Goal: Information Seeking & Learning: Check status

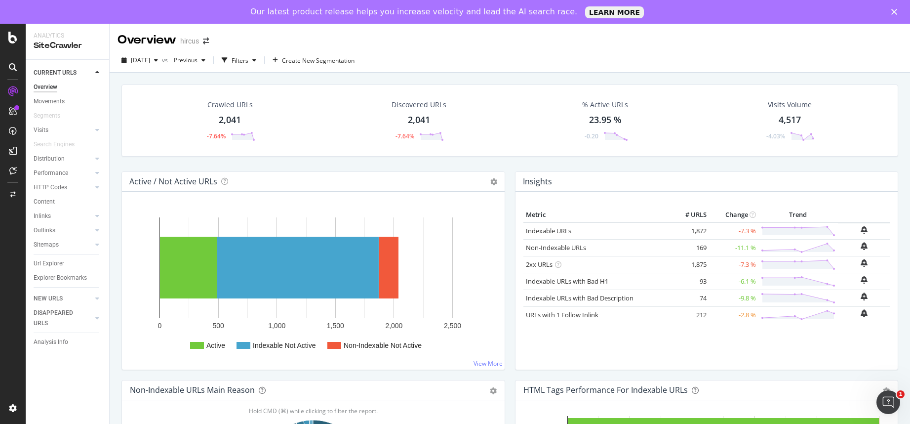
scroll to position [360, 0]
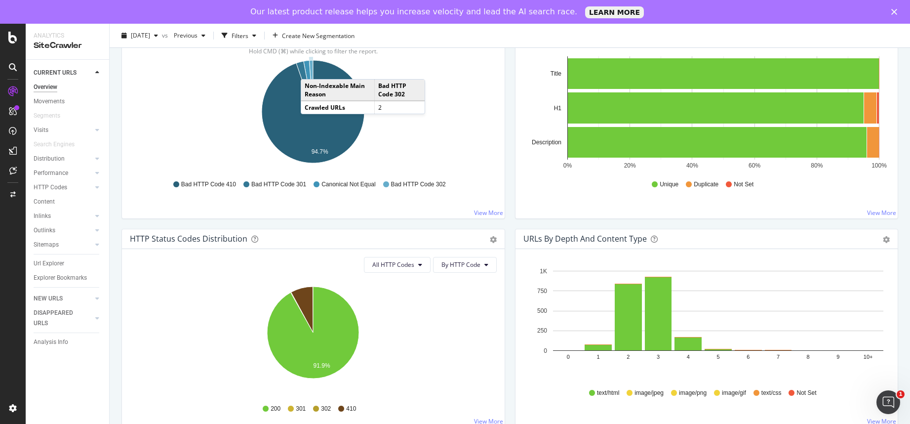
click at [311, 69] on icon "A chart." at bounding box center [311, 85] width 4 height 51
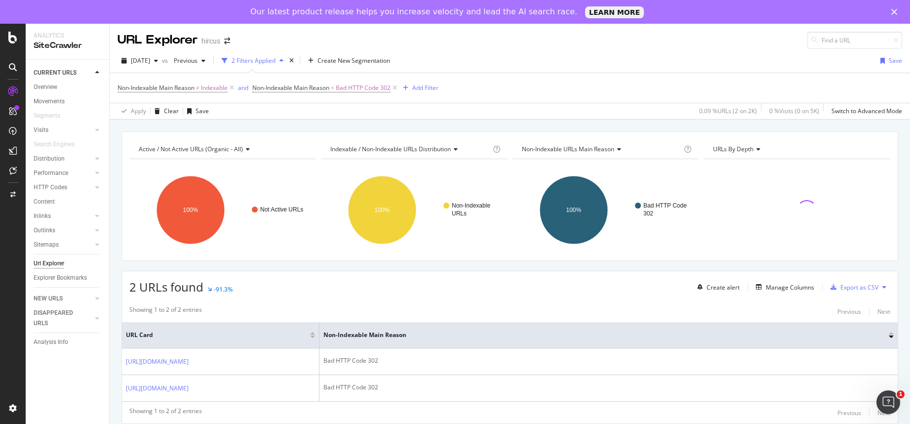
scroll to position [30, 0]
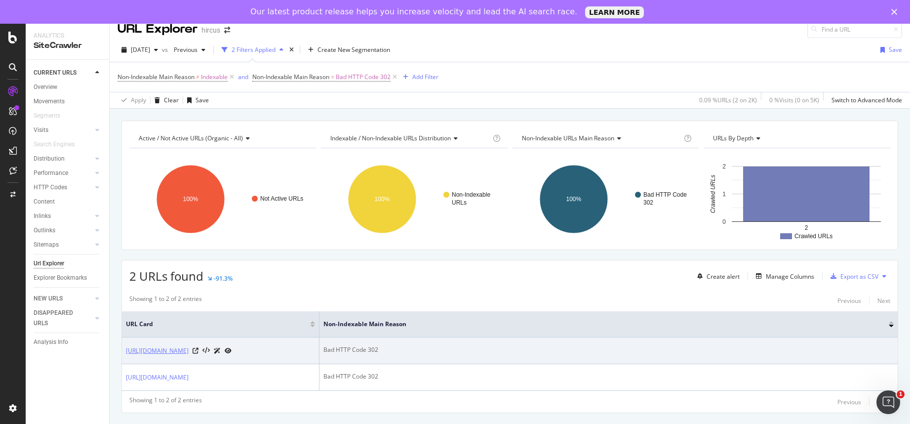
click at [189, 346] on link "[URL][DOMAIN_NAME]" at bounding box center [157, 351] width 63 height 10
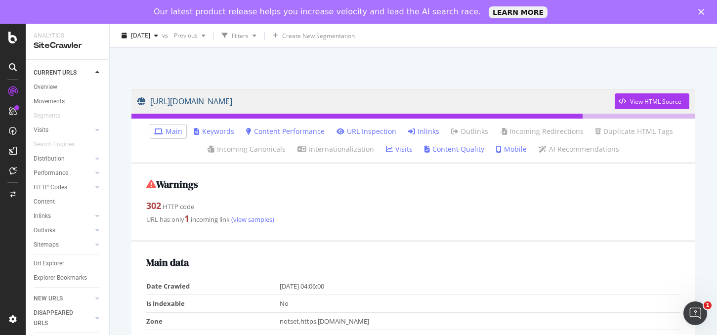
scroll to position [38, 0]
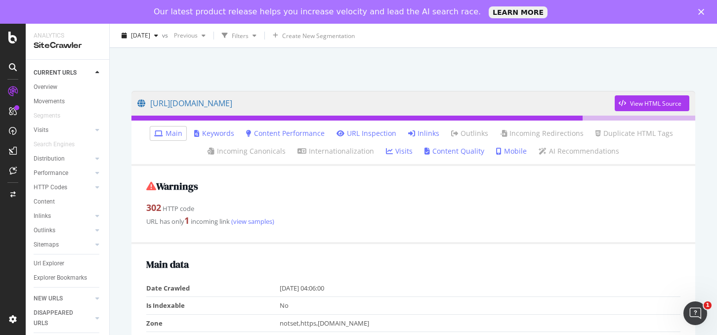
click at [421, 134] on link "Inlinks" at bounding box center [423, 133] width 31 height 10
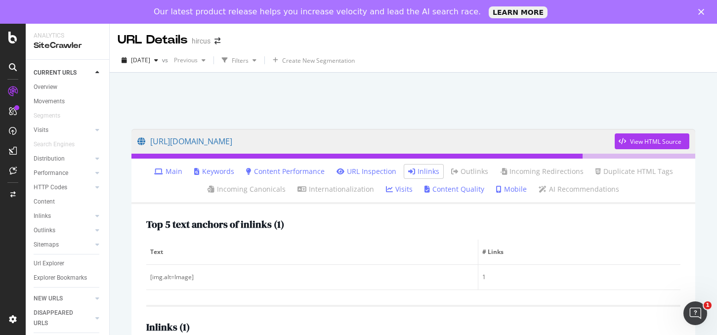
scroll to position [61, 0]
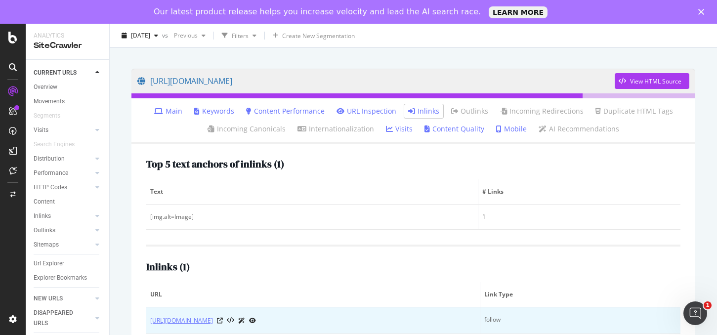
click at [213, 317] on link "https://www.hircus.fr/27-nouveautes-cachemire-homme" at bounding box center [181, 321] width 63 height 10
click at [309, 321] on div "https://www.hircus.fr/27-nouveautes-cachemire-homme" at bounding box center [313, 320] width 326 height 10
click at [223, 320] on icon at bounding box center [220, 321] width 6 height 6
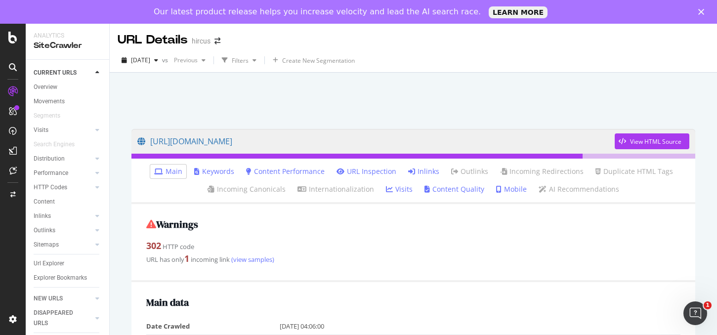
click at [703, 15] on div "Our latest product release helps you increase velocity and lead the AI search r…" at bounding box center [358, 12] width 717 height 16
click at [701, 9] on icon "Fermer" at bounding box center [701, 12] width 6 height 6
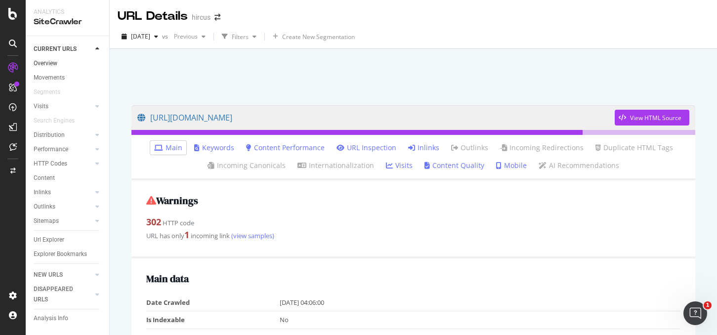
click at [73, 62] on link "Overview" at bounding box center [68, 63] width 69 height 10
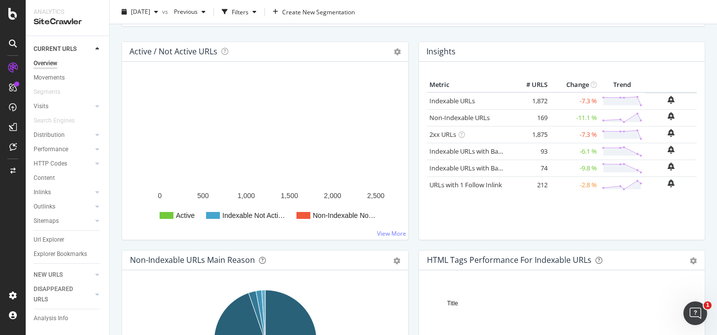
scroll to position [244, 0]
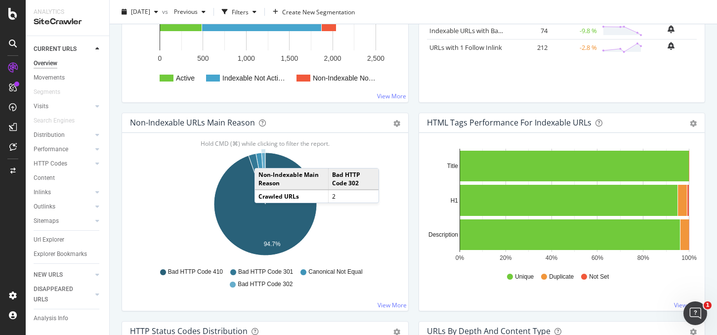
click at [264, 158] on icon "A chart." at bounding box center [263, 178] width 4 height 51
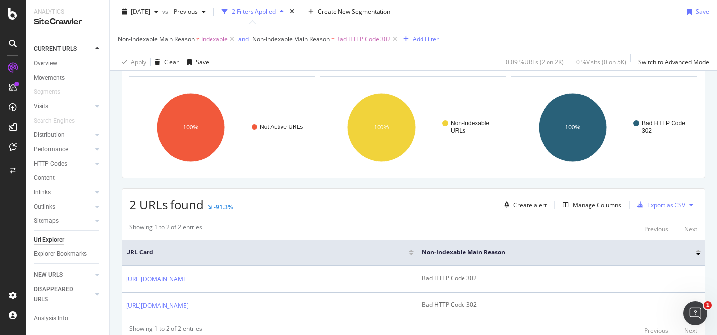
scroll to position [100, 0]
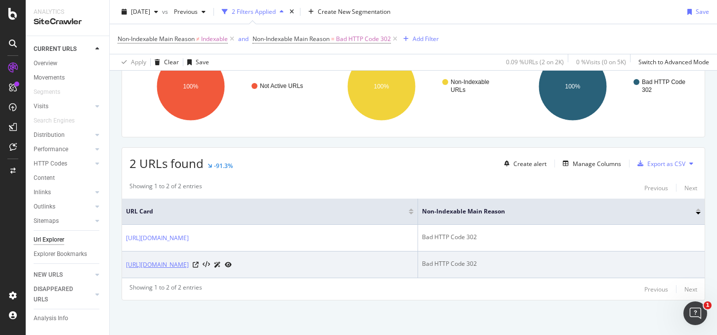
click at [189, 262] on link "https://www.hircus.fr/bonnets-cagoules-cachemire/4585-cagoule-cachemire-beige-m…" at bounding box center [157, 265] width 63 height 10
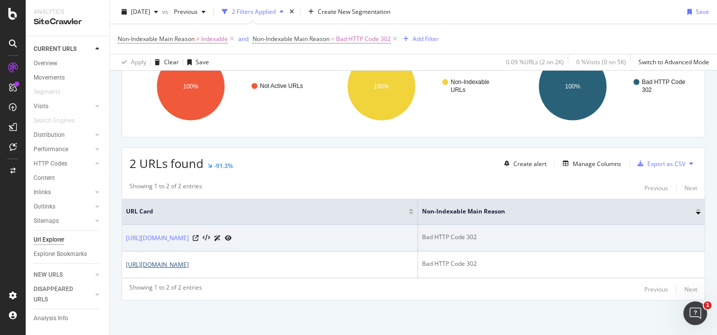
scroll to position [0, 0]
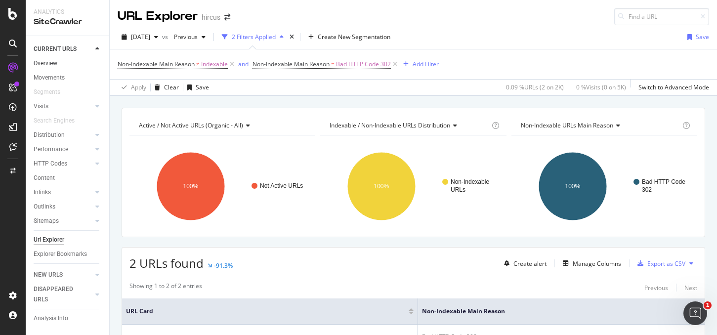
click at [66, 63] on link "Overview" at bounding box center [68, 63] width 69 height 10
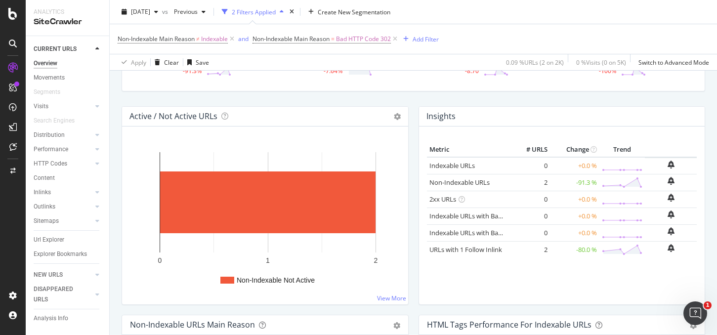
scroll to position [58, 0]
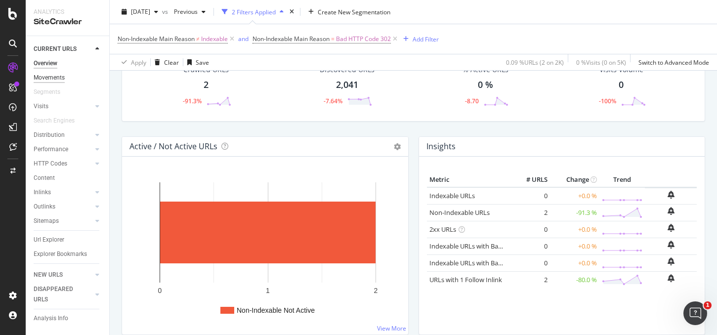
click at [60, 76] on div "Movements" at bounding box center [49, 78] width 31 height 10
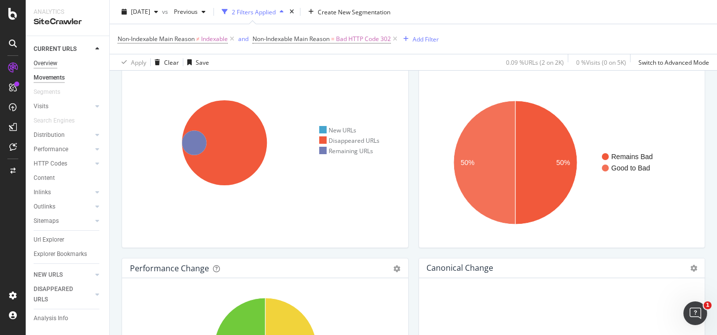
click at [45, 64] on div "Overview" at bounding box center [46, 63] width 24 height 10
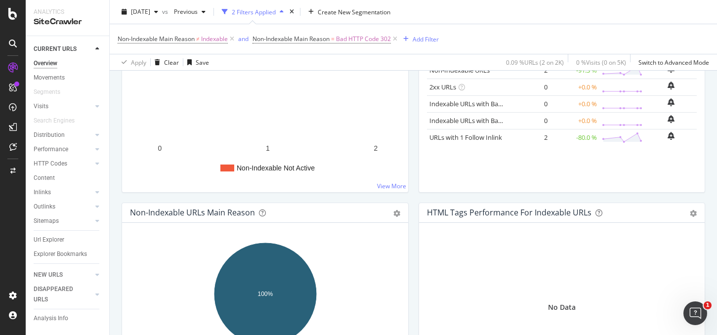
scroll to position [283, 0]
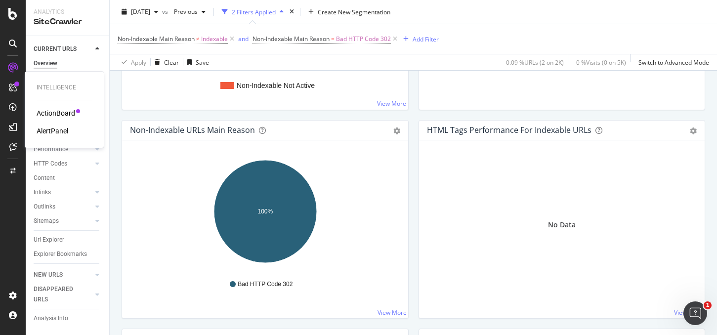
click at [44, 115] on div "ActionBoard" at bounding box center [56, 113] width 39 height 10
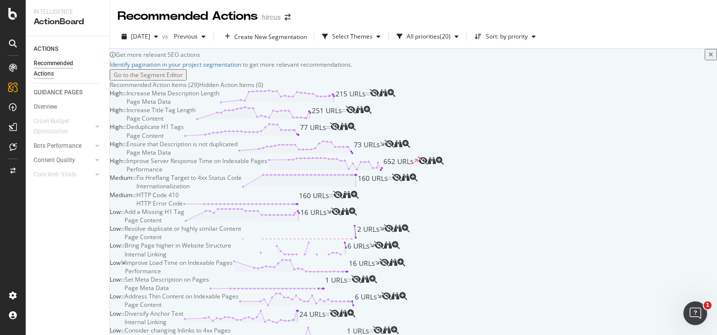
scroll to position [709, 0]
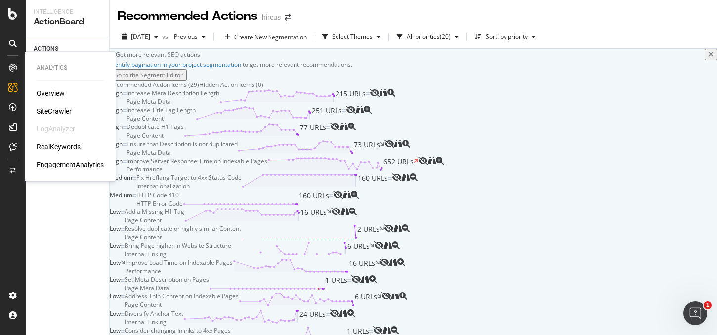
click at [48, 95] on div "Overview" at bounding box center [51, 93] width 28 height 10
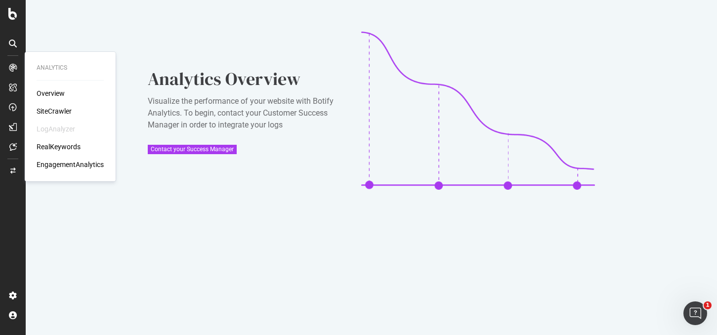
click at [55, 110] on div "SiteCrawler" at bounding box center [54, 111] width 35 height 10
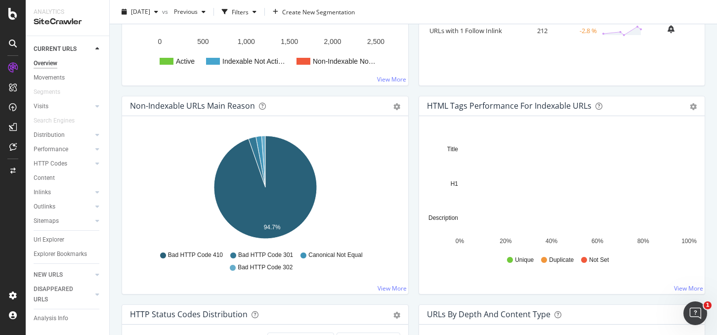
scroll to position [273, 0]
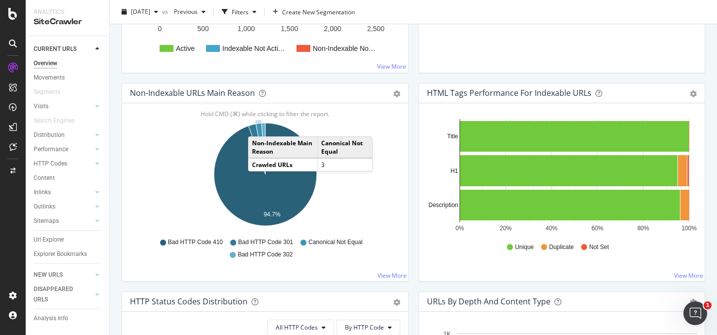
click at [258, 126] on icon "A chart." at bounding box center [260, 148] width 9 height 51
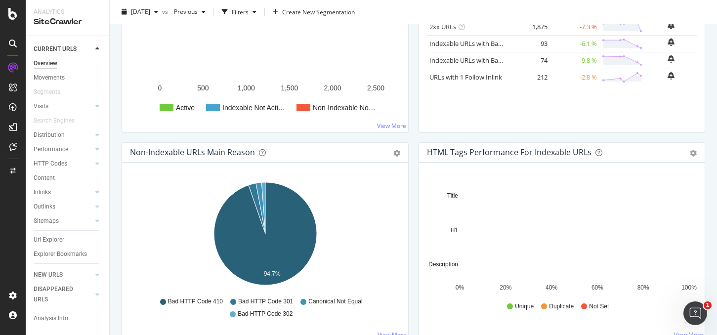
scroll to position [223, 0]
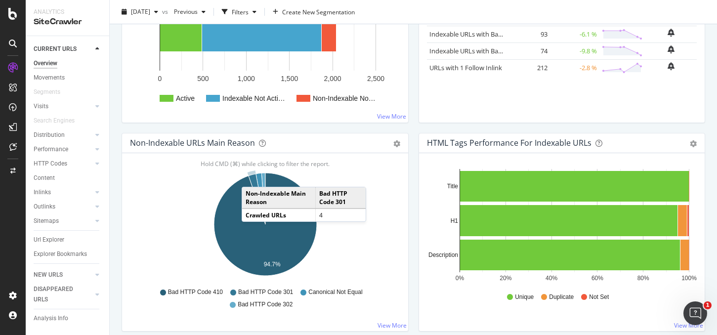
click at [251, 177] on icon "A chart." at bounding box center [256, 199] width 17 height 50
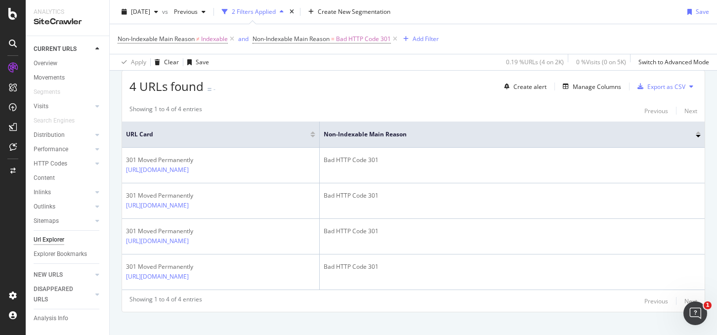
scroll to position [194, 0]
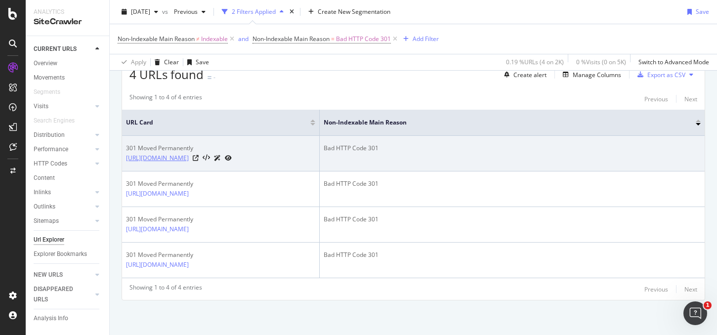
click at [189, 153] on link "[URL][DOMAIN_NAME]" at bounding box center [157, 158] width 63 height 10
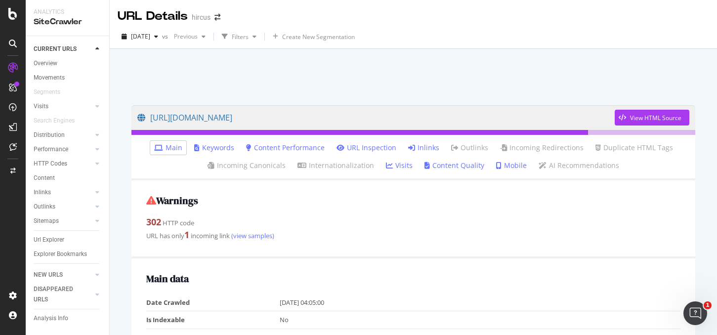
click at [417, 146] on link "Inlinks" at bounding box center [423, 148] width 31 height 10
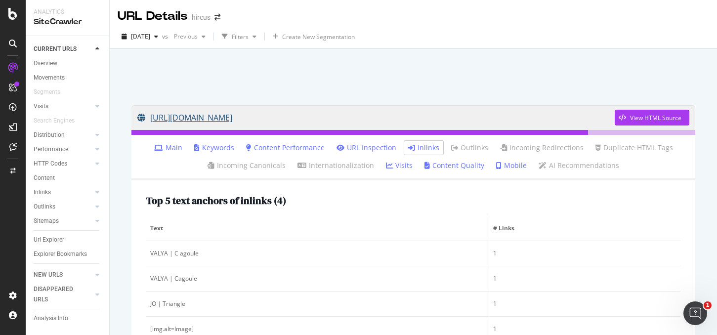
click at [399, 117] on link "[URL][DOMAIN_NAME]" at bounding box center [375, 117] width 477 height 25
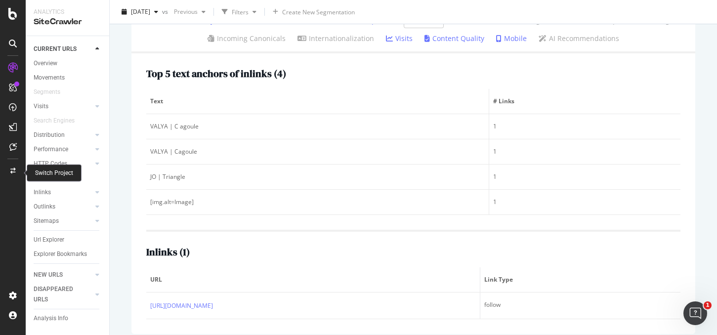
scroll to position [130, 0]
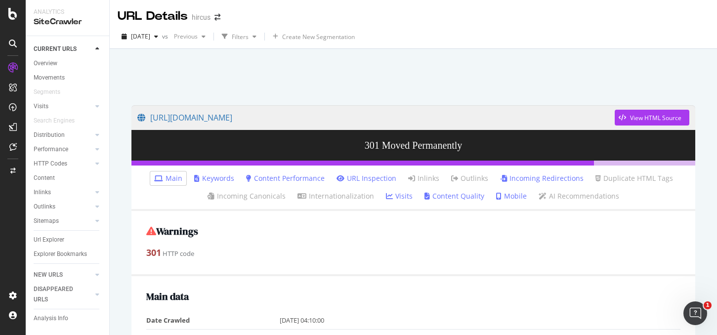
scroll to position [1, 0]
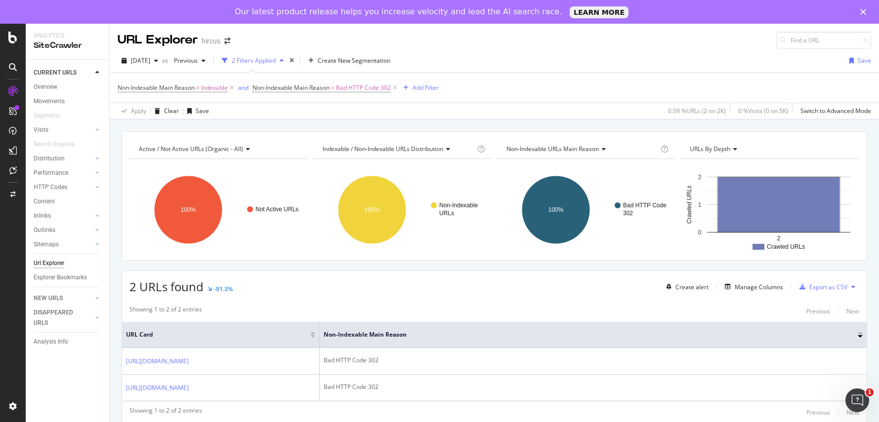
scroll to position [30, 0]
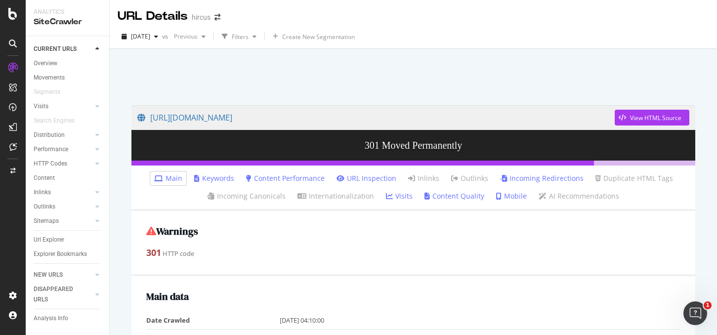
scroll to position [1, 0]
